Goal: Task Accomplishment & Management: Manage account settings

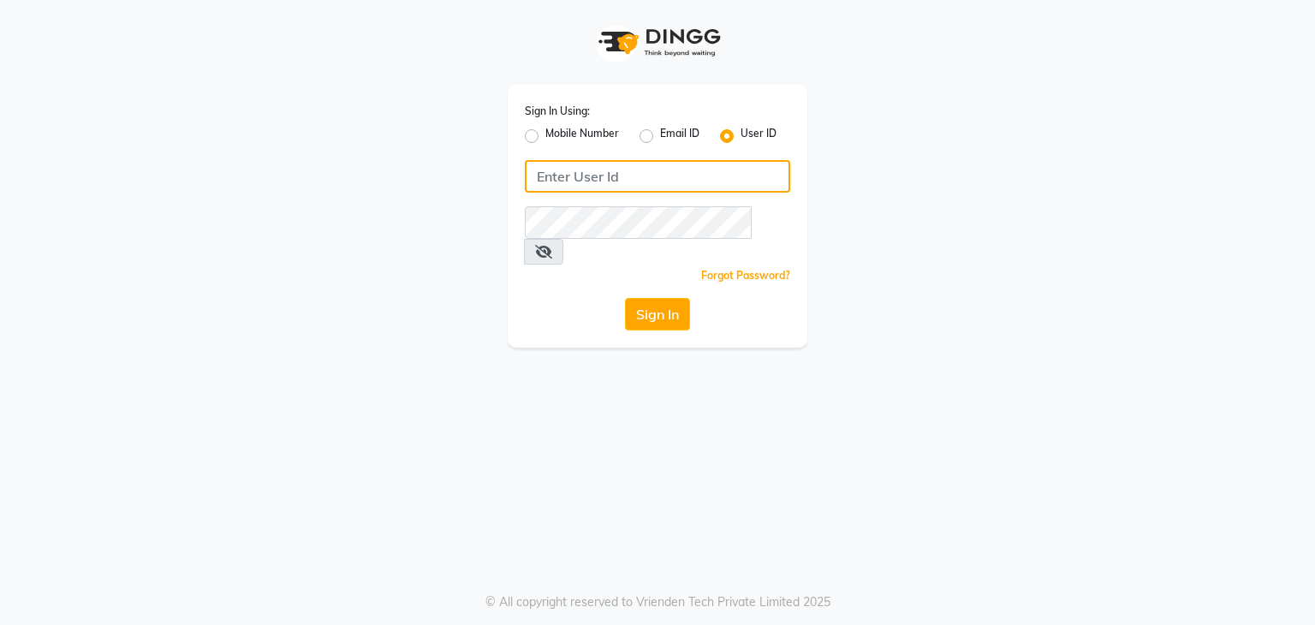
type input "vanishz"
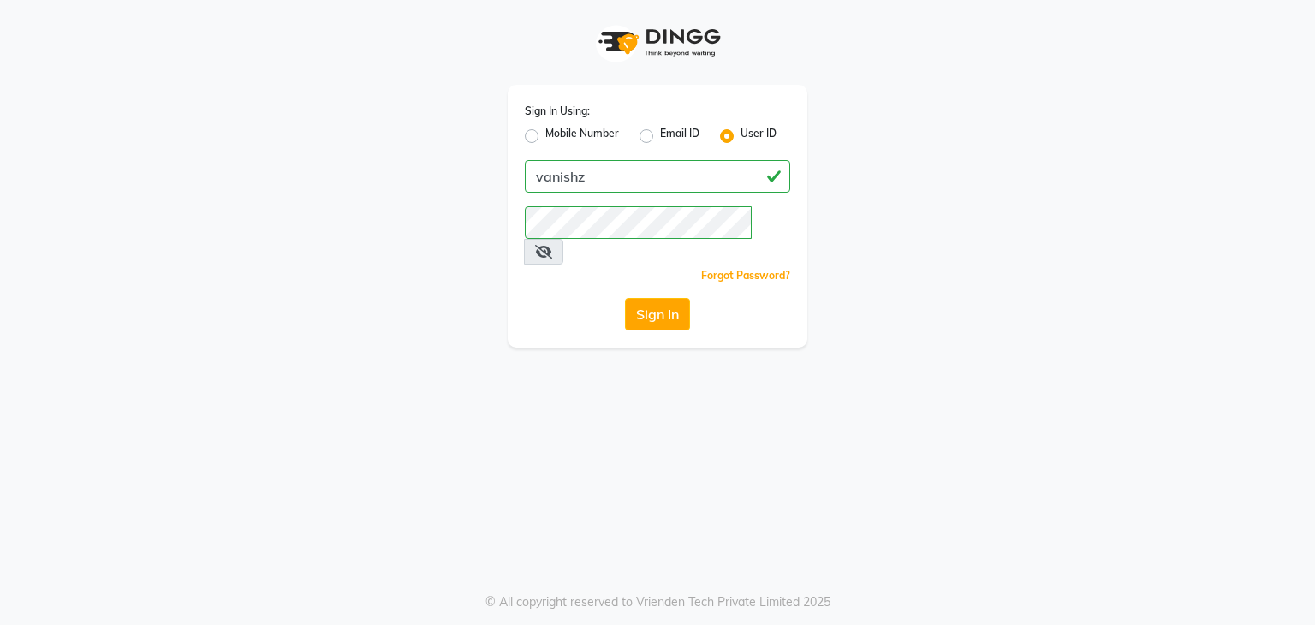
click at [670, 298] on button "Sign In" at bounding box center [657, 314] width 65 height 33
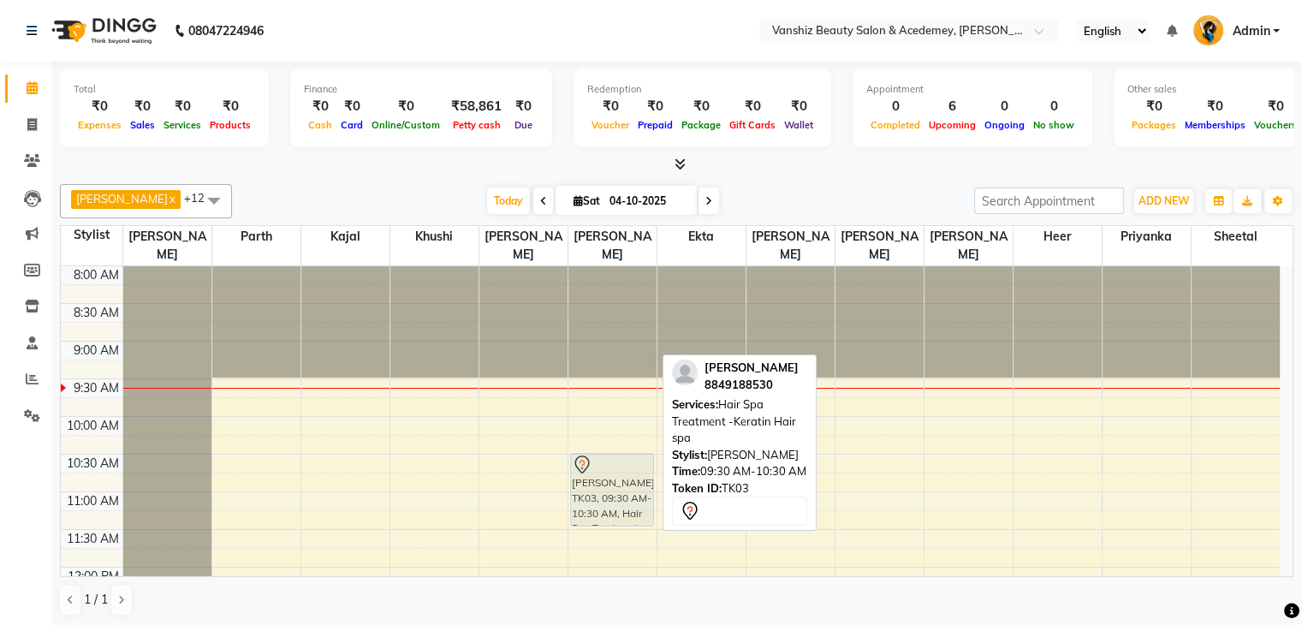
drag, startPoint x: 610, startPoint y: 402, endPoint x: 616, endPoint y: 481, distance: 79.1
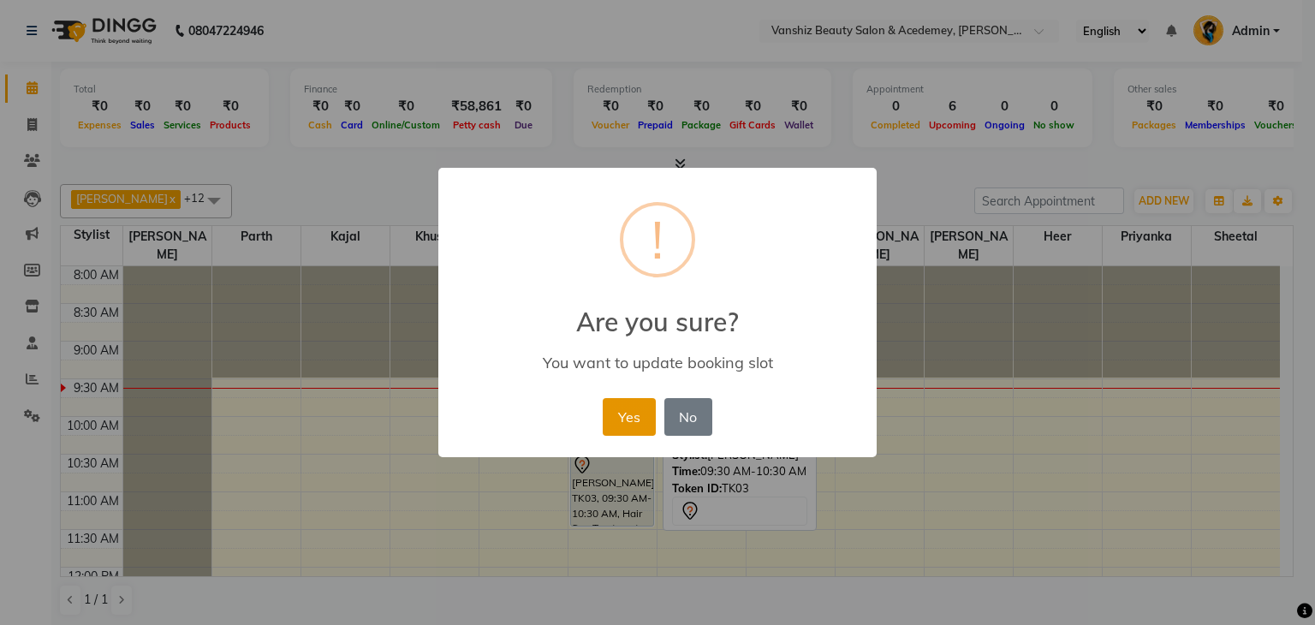
click at [623, 415] on button "Yes" at bounding box center [629, 417] width 52 height 38
